Goal: Information Seeking & Learning: Find contact information

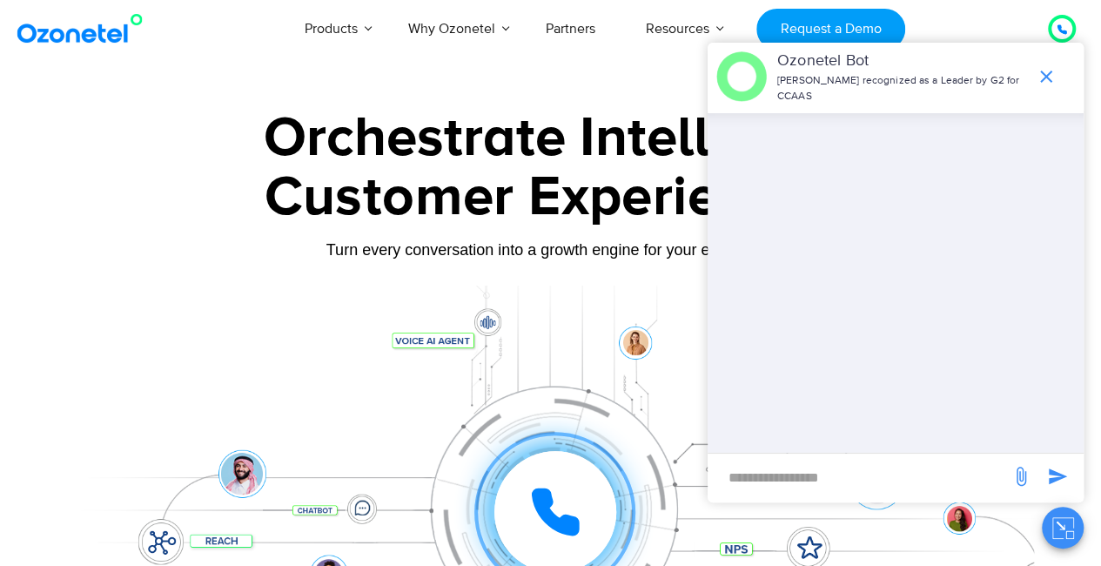
click at [557, 123] on div "Orchestrate Intelligent" at bounding box center [551, 138] width 966 height 56
click at [1042, 66] on icon "end chat or minimize" at bounding box center [1045, 76] width 21 height 21
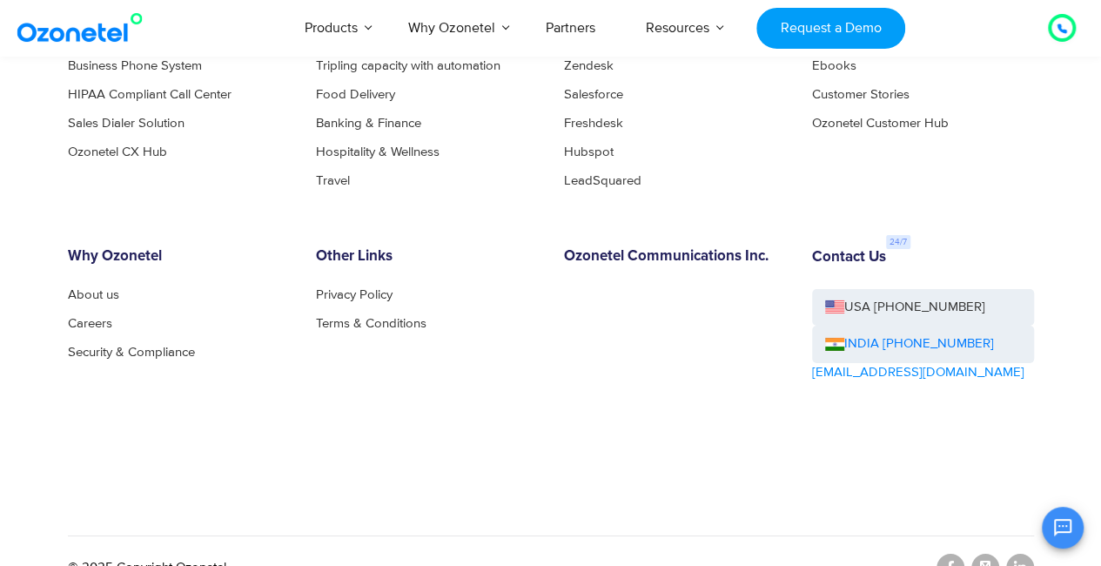
scroll to position [9349, 0]
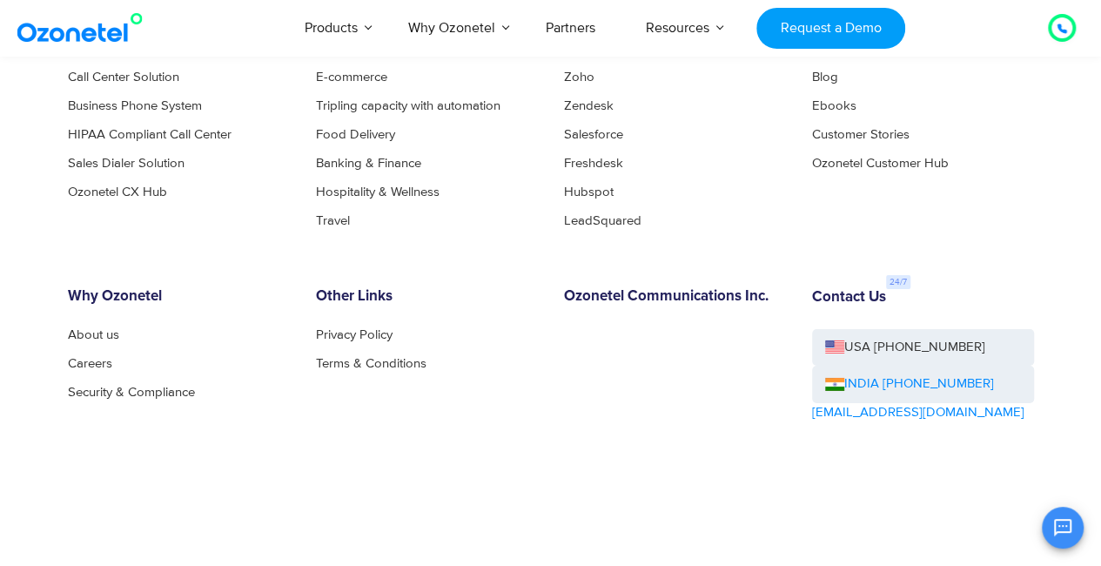
drag, startPoint x: 997, startPoint y: 382, endPoint x: 881, endPoint y: 389, distance: 115.9
click at [881, 389] on div "INDIA [PHONE_NUMBER]" at bounding box center [923, 383] width 222 height 37
copy link "[PHONE_NUMBER]"
drag, startPoint x: 935, startPoint y: 413, endPoint x: 809, endPoint y: 417, distance: 126.2
click at [809, 417] on div "Contact Us USA [PHONE_NUMBER] INDIA [PHONE_NUMBER] [EMAIL_ADDRESS][DOMAIN_NAME]" at bounding box center [923, 392] width 248 height 209
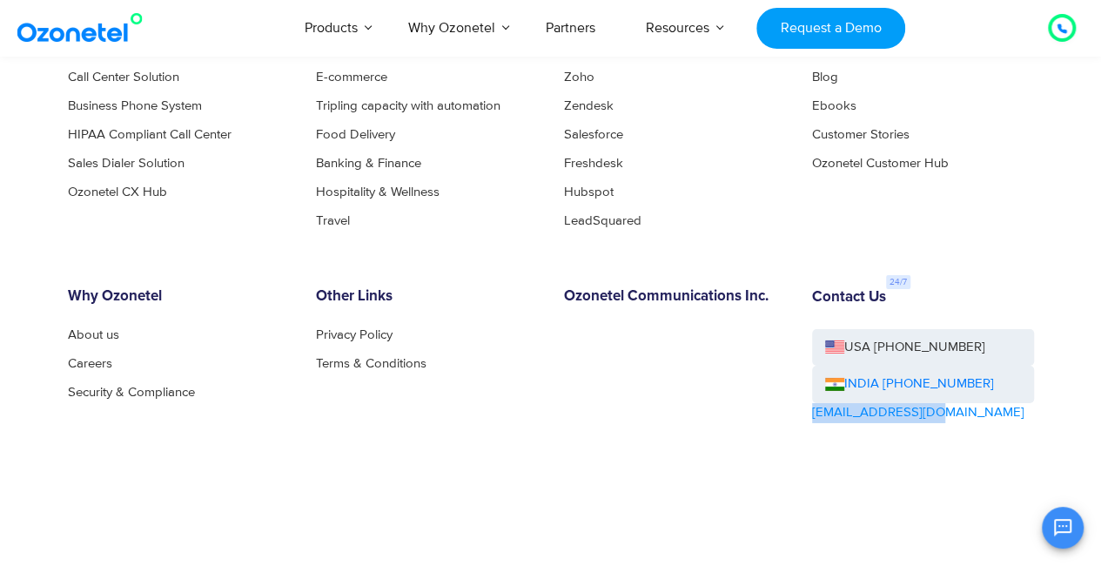
copy link "[EMAIL_ADDRESS][DOMAIN_NAME]"
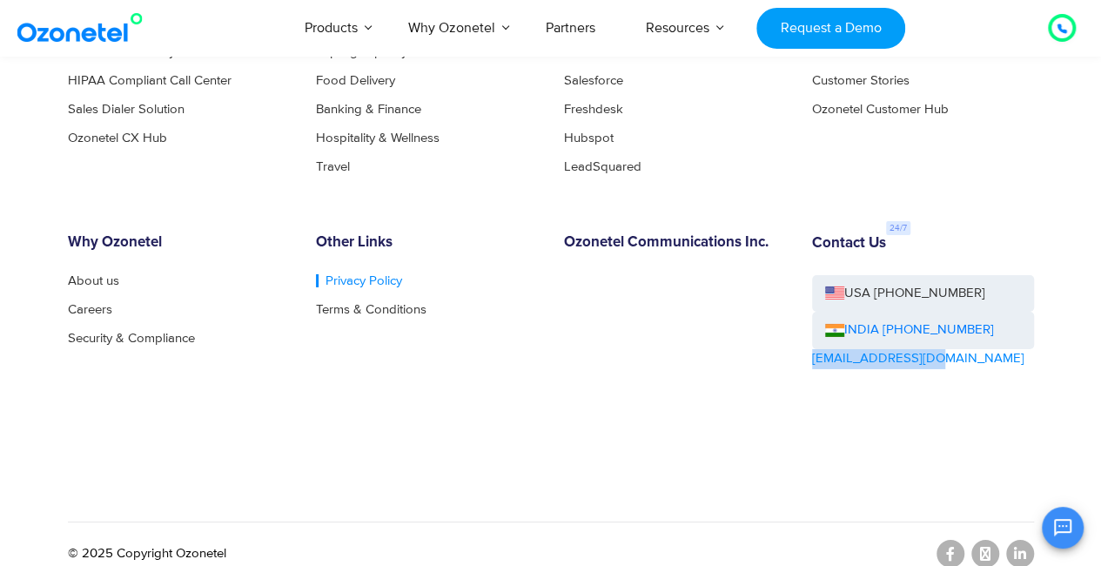
scroll to position [9400, 0]
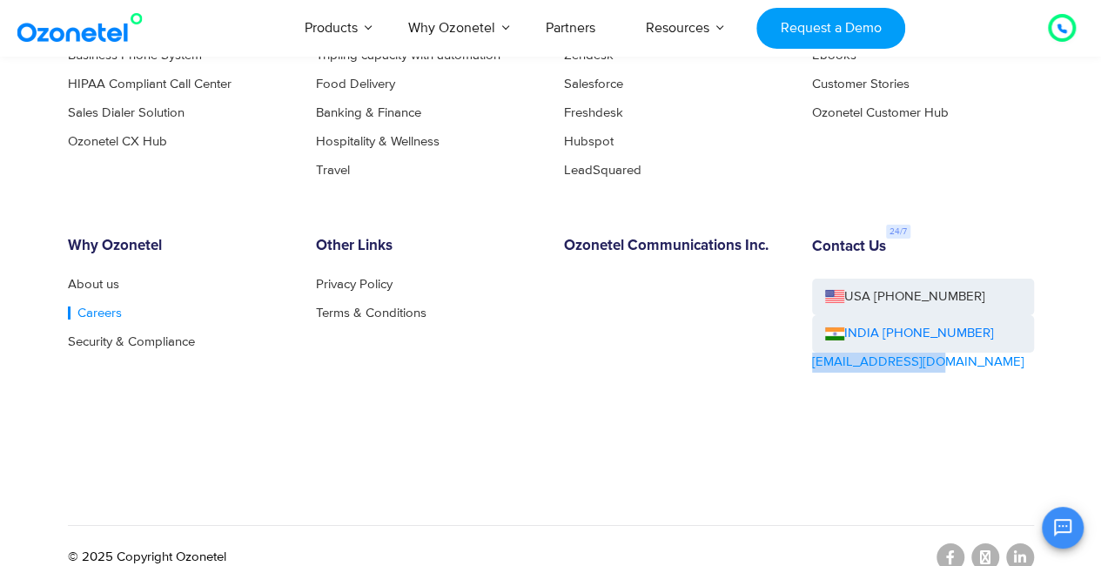
click at [104, 314] on link "Careers" at bounding box center [95, 312] width 54 height 13
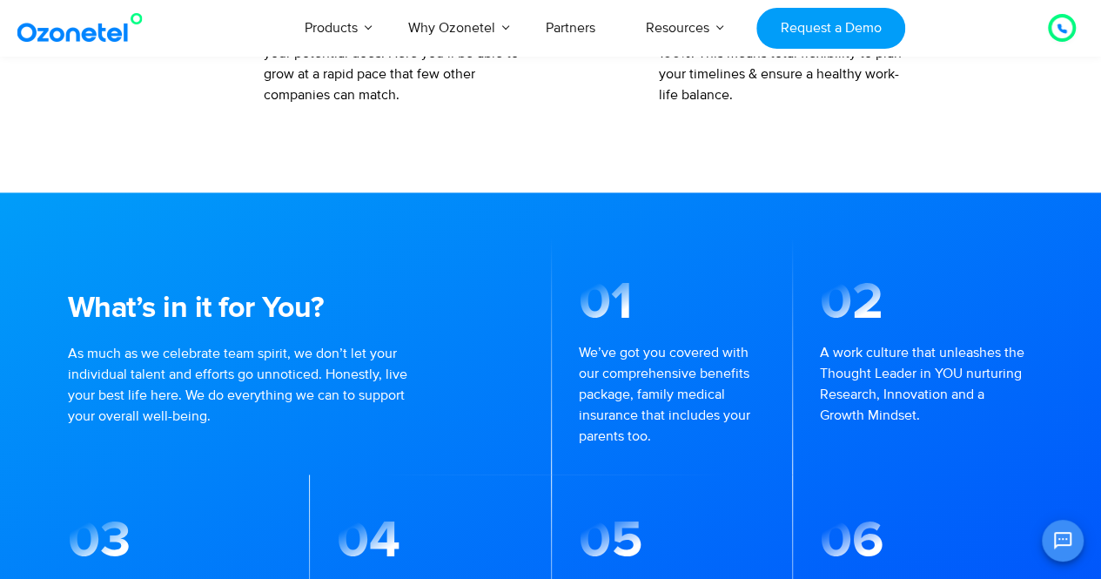
scroll to position [989, 0]
